Goal: Task Accomplishment & Management: Manage account settings

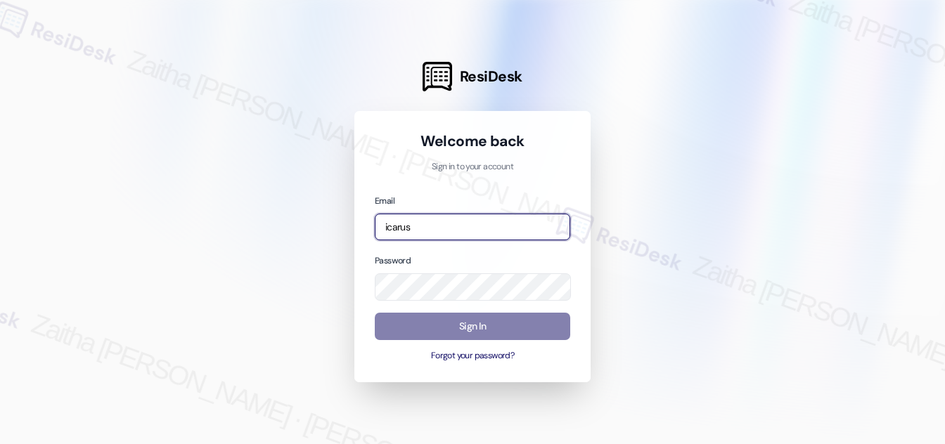
drag, startPoint x: 472, startPoint y: 225, endPoint x: 357, endPoint y: 216, distance: 115.7
click at [357, 216] on div "Welcome back Sign in to your account Email icarus Password Sign In Forgot your …" at bounding box center [472, 246] width 236 height 271
click at [0, 444] on com-1password-button at bounding box center [0, 444] width 0 height 0
click at [447, 224] on input "icar" at bounding box center [472, 227] width 195 height 27
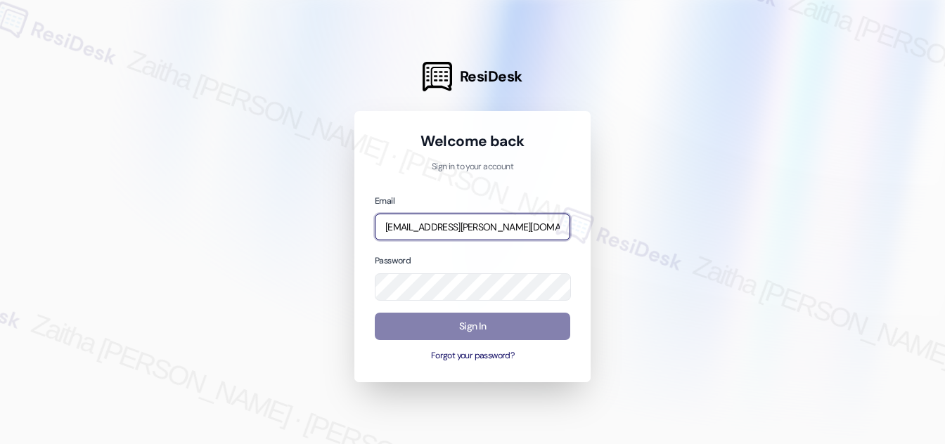
type input "[EMAIL_ADDRESS][PERSON_NAME][DOMAIN_NAME]"
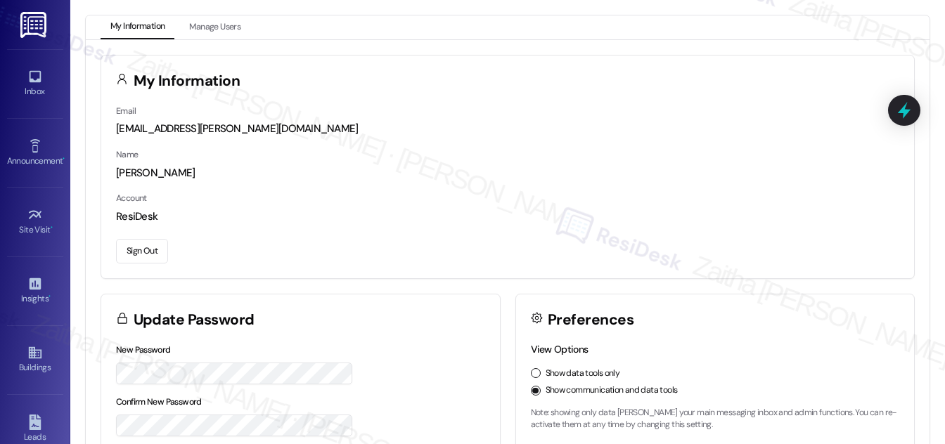
click at [147, 255] on button "Sign Out" at bounding box center [142, 251] width 52 height 25
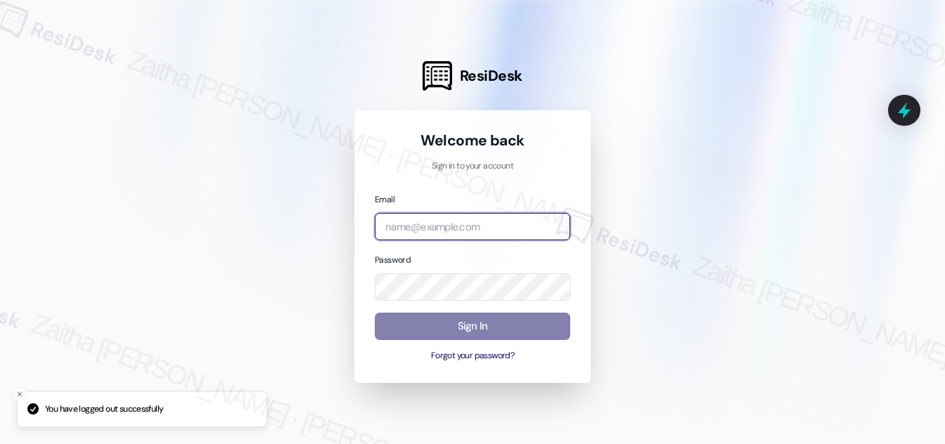
click at [448, 222] on input "email" at bounding box center [472, 226] width 195 height 27
type input "automated-surveys-rj_group-zaitha.mae.[PERSON_NAME]@rj_[DOMAIN_NAME]"
